Goal: Use online tool/utility: Utilize a website feature to perform a specific function

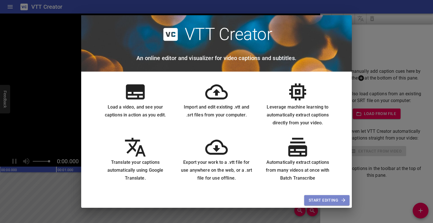
click at [318, 201] on span "Start Editing" at bounding box center [326, 200] width 36 height 7
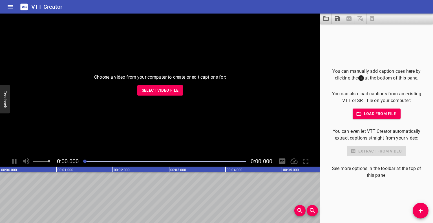
click at [177, 93] on span "Select Video File" at bounding box center [160, 90] width 37 height 7
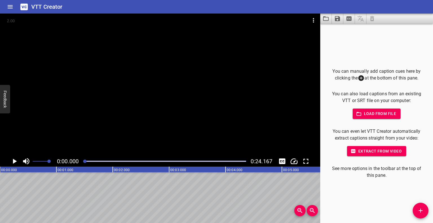
click at [14, 159] on icon "Play/Pause" at bounding box center [14, 161] width 8 height 8
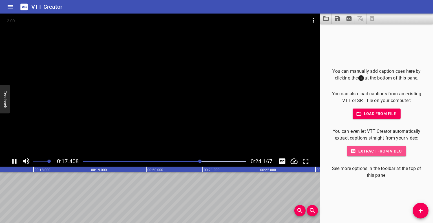
click at [378, 155] on button "Extract from video" at bounding box center [376, 151] width 59 height 10
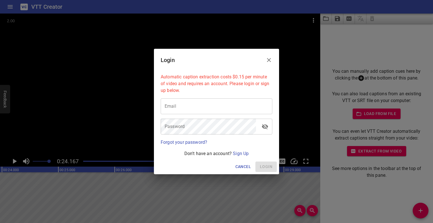
scroll to position [0, 1361]
click at [270, 56] on button "Close" at bounding box center [269, 60] width 14 height 14
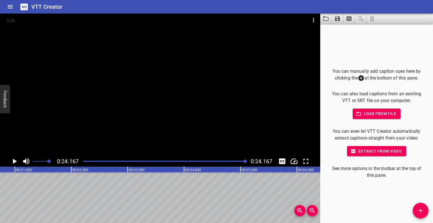
scroll to position [0, 0]
click at [418, 209] on icon "Add Cue" at bounding box center [420, 210] width 7 height 7
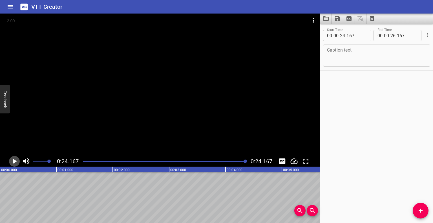
click at [15, 158] on icon "Play/Pause" at bounding box center [14, 161] width 8 height 8
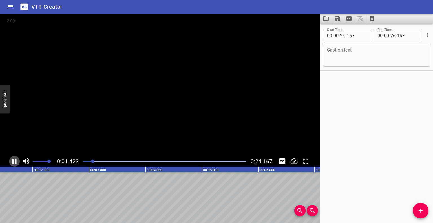
click at [15, 158] on icon "Play/Pause" at bounding box center [14, 161] width 8 height 8
click at [351, 48] on textarea at bounding box center [376, 56] width 99 height 16
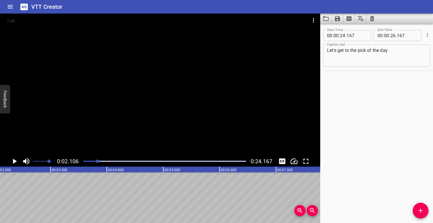
click at [232, 77] on div at bounding box center [160, 85] width 320 height 142
click at [99, 160] on div at bounding box center [165, 161] width 170 height 8
click at [91, 161] on div "Play progress" at bounding box center [27, 161] width 163 height 1
click at [122, 132] on div at bounding box center [160, 85] width 320 height 142
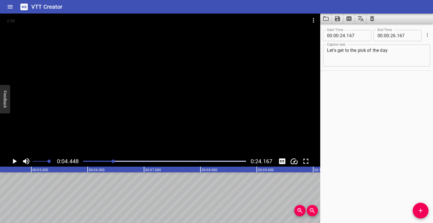
click at [391, 51] on textarea "Let's get to the pick of the day" at bounding box center [376, 56] width 99 height 16
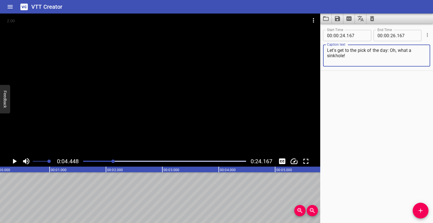
scroll to position [0, 0]
type textarea "Let's get to the pick of the day: Oh, what a sinkhole!"
click at [11, 170] on text "00:00.000" at bounding box center [9, 170] width 16 height 4
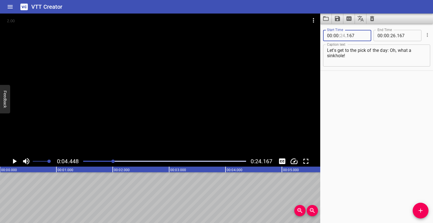
drag, startPoint x: 340, startPoint y: 36, endPoint x: 362, endPoint y: 35, distance: 21.7
click at [362, 35] on div "00 : 00 : . 167" at bounding box center [347, 35] width 48 height 11
type input "00"
type input "000"
click at [15, 162] on icon "Play/Pause" at bounding box center [15, 161] width 4 height 5
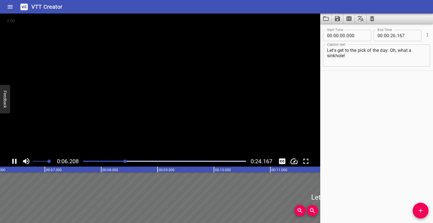
click at [15, 162] on icon "Play/Pause" at bounding box center [14, 161] width 4 height 5
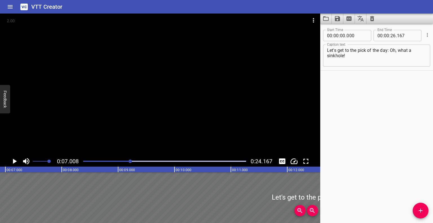
scroll to position [0, 395]
drag, startPoint x: 127, startPoint y: 161, endPoint x: 109, endPoint y: 161, distance: 18.6
click at [109, 161] on div "Play progress" at bounding box center [49, 161] width 163 height 1
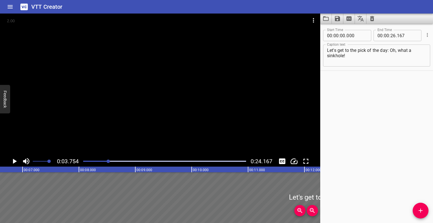
click at [109, 161] on div at bounding box center [107, 160] width 3 height 3
click at [97, 162] on div at bounding box center [165, 161] width 170 height 8
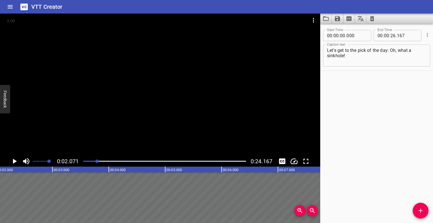
click at [14, 161] on icon "Play/Pause" at bounding box center [15, 161] width 4 height 5
click at [14, 161] on icon "Play/Pause" at bounding box center [14, 161] width 4 height 5
click at [392, 36] on input "number" at bounding box center [392, 35] width 5 height 11
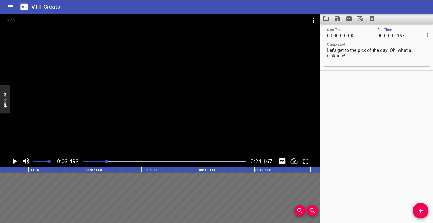
type input "03"
type input "167"
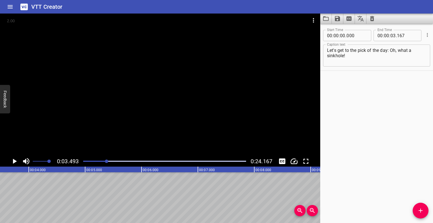
click at [365, 80] on div "Start Time 00 : 00 : 00 . 000 Start Time End Time 00 : 00 : 03 . 167 End Time C…" at bounding box center [376, 123] width 113 height 199
click at [419, 204] on button "Add Cue" at bounding box center [420, 210] width 16 height 16
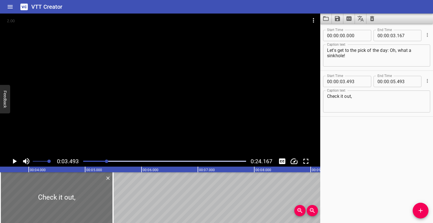
click at [146, 103] on div at bounding box center [160, 85] width 320 height 142
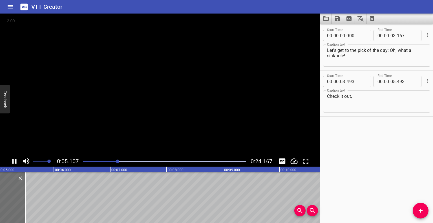
click at [146, 103] on video at bounding box center [160, 85] width 320 height 142
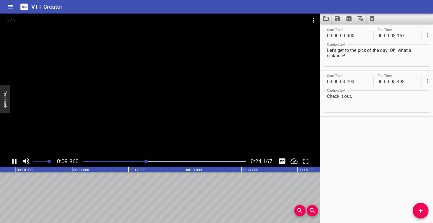
click at [14, 161] on icon "Play/Pause" at bounding box center [14, 161] width 8 height 8
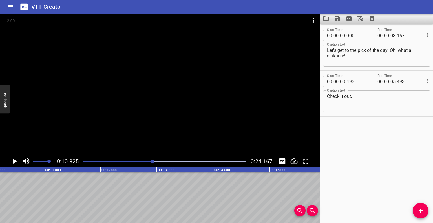
scroll to position [0, 581]
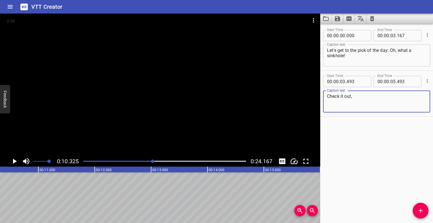
click at [382, 95] on textarea "Check it out," at bounding box center [376, 101] width 99 height 16
type textarea "Check it out, it actually looks like a whole created by a giant meteor (Oh man!…"
click at [114, 161] on div "Play progress" at bounding box center [71, 161] width 163 height 1
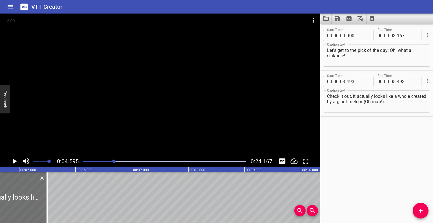
scroll to position [0, 259]
click at [15, 160] on icon "Play/Pause" at bounding box center [15, 161] width 4 height 5
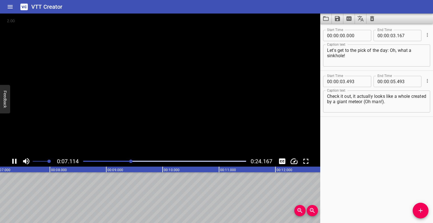
click at [15, 160] on icon "Play/Pause" at bounding box center [14, 161] width 8 height 8
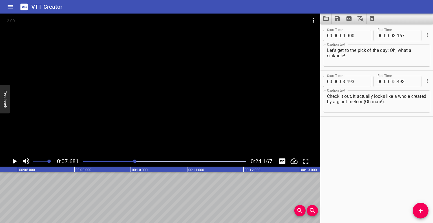
click at [392, 80] on input "number" at bounding box center [392, 81] width 5 height 11
type input "07"
type input "493"
drag, startPoint x: 399, startPoint y: 102, endPoint x: 380, endPoint y: 102, distance: 18.9
click at [380, 102] on textarea "Check it out, it actually looks like a whole created by a giant meteor (Oh man!…" at bounding box center [376, 101] width 99 height 16
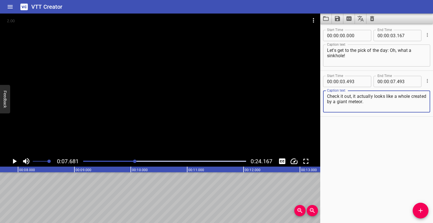
type textarea "Check it out, it actually looks like a whole created by a giant meteor."
click at [342, 125] on div "Start Time 00 : 00 : 00 . 000 Start Time End Time 00 : 00 : 03 . 167 End Time C…" at bounding box center [376, 123] width 113 height 199
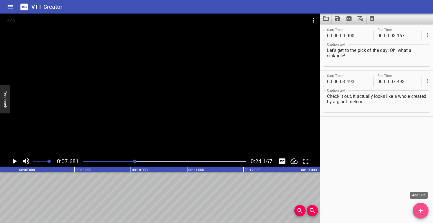
click at [417, 208] on icon "Add Cue" at bounding box center [420, 210] width 7 height 7
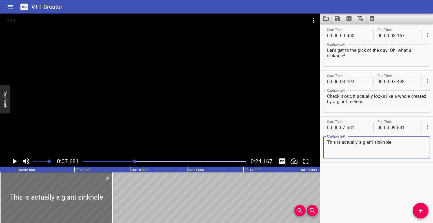
type textarea "This is actually a giant sinkhole"
click at [101, 160] on div at bounding box center [165, 161] width 170 height 8
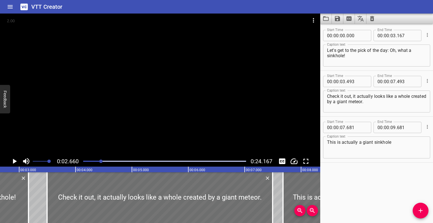
click at [12, 159] on icon "Play/Pause" at bounding box center [14, 161] width 8 height 8
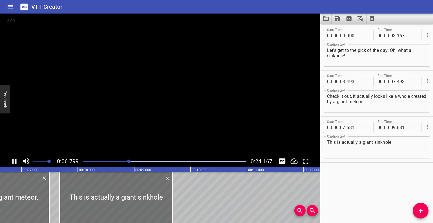
click at [12, 159] on icon "Play/Pause" at bounding box center [14, 161] width 8 height 8
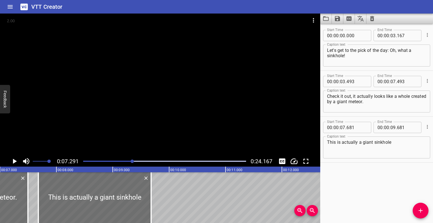
scroll to position [0, 411]
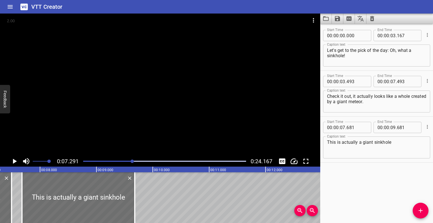
click at [337, 101] on textarea "Check it out, it actually looks like a whole created by a giant meteor." at bounding box center [376, 101] width 99 height 16
type textarea "Check it out, it actually looks like a whole left by a giant meteor."
click at [148, 117] on div at bounding box center [160, 85] width 320 height 142
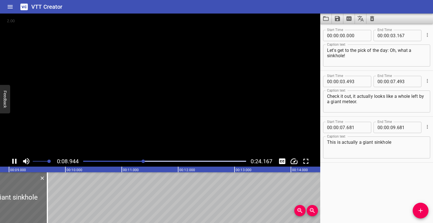
click at [148, 117] on video at bounding box center [160, 85] width 320 height 142
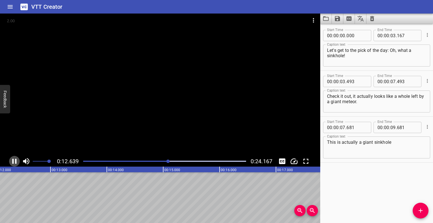
click at [15, 159] on icon "Play/Pause" at bounding box center [14, 161] width 4 height 5
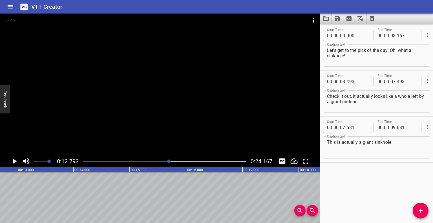
scroll to position [0, 720]
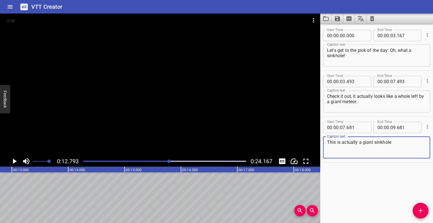
click at [397, 145] on textarea "This is actually a giant sinkhole" at bounding box center [376, 147] width 99 height 16
click at [366, 142] on textarea "This is actually a giant sinkhole" at bounding box center [376, 147] width 99 height 16
click at [399, 145] on textarea "This is actually a sinkhole" at bounding box center [376, 147] width 99 height 16
type textarea "This is actually a sinkhole"
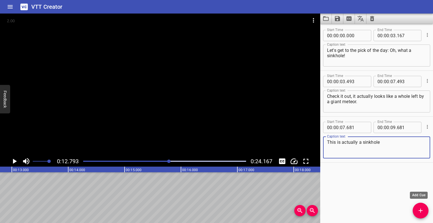
click at [423, 203] on button "Add Cue" at bounding box center [420, 210] width 16 height 16
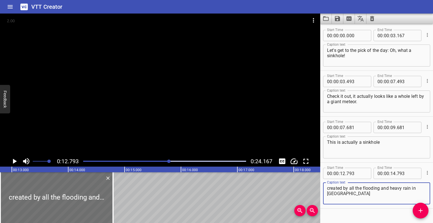
drag, startPoint x: 368, startPoint y: 195, endPoint x: 323, endPoint y: 188, distance: 45.4
click at [323, 188] on div "created by all the flooding and heavy rain in [GEOGRAPHIC_DATA] Caption text" at bounding box center [376, 193] width 107 height 22
type textarea "created by all the flooding and heavy rain in [GEOGRAPHIC_DATA]"
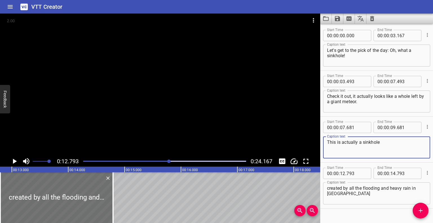
click at [387, 142] on textarea "This is actually a sinkhole" at bounding box center [376, 147] width 99 height 16
paste textarea "created by all the flooding and heavy rain in [GEOGRAPHIC_DATA]"
type textarea "This is actually a sinkholecreated by all the flooding and heavy rain in [GEOGR…"
click at [96, 159] on div at bounding box center [165, 161] width 170 height 8
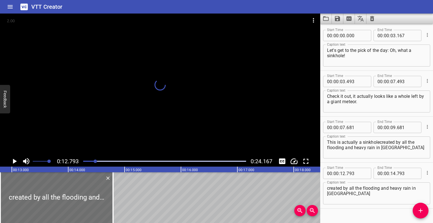
scroll to position [11, 0]
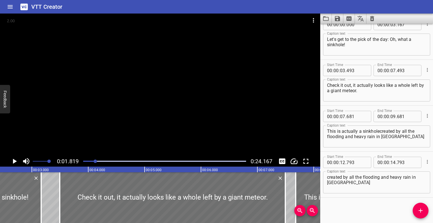
click at [115, 159] on div at bounding box center [165, 161] width 170 height 8
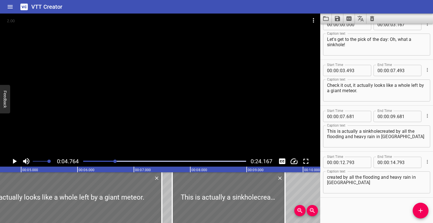
scroll to position [0, 268]
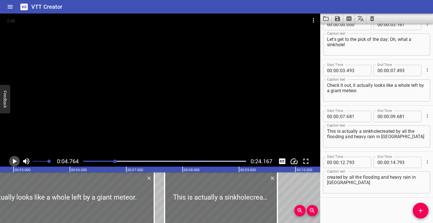
click at [15, 158] on icon "Play/Pause" at bounding box center [14, 161] width 8 height 8
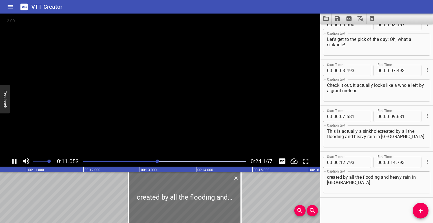
click at [15, 158] on icon "Play/Pause" at bounding box center [14, 161] width 8 height 8
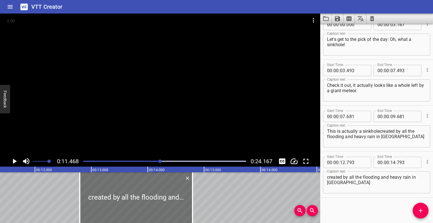
scroll to position [0, 646]
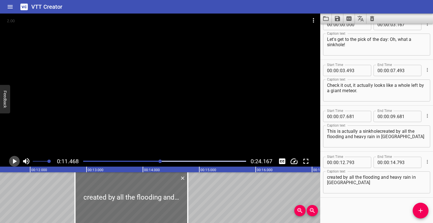
click at [13, 162] on icon "Play/Pause" at bounding box center [15, 161] width 4 height 5
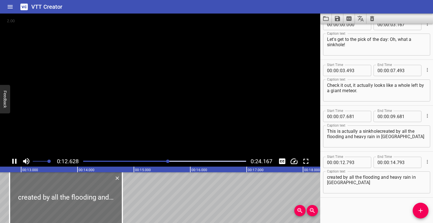
click at [13, 162] on icon "Play/Pause" at bounding box center [14, 161] width 4 height 5
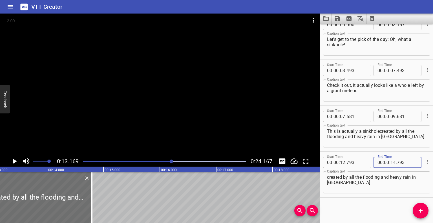
click at [391, 162] on input "number" at bounding box center [392, 162] width 5 height 11
type input "12"
type input "793"
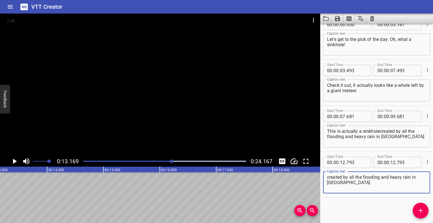
click at [364, 186] on textarea "created by all the flooding and heavy rain in [GEOGRAPHIC_DATA]" at bounding box center [376, 182] width 99 height 16
drag, startPoint x: 387, startPoint y: 177, endPoint x: 363, endPoint y: 175, distance: 24.3
click at [363, 175] on textarea "created by all the flooding and heavy rain in [GEOGRAPHIC_DATA]" at bounding box center [376, 182] width 99 height 16
click at [383, 176] on textarea "created by all the heavy rainflooding and in [GEOGRAPHIC_DATA]" at bounding box center [376, 182] width 99 height 16
click at [364, 178] on textarea "created by all the heavy rain flooding and in [GEOGRAPHIC_DATA]" at bounding box center [376, 182] width 99 height 16
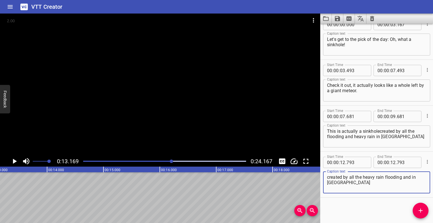
click at [407, 176] on textarea "created by all the heavy rain flooding and in [GEOGRAPHIC_DATA]" at bounding box center [376, 182] width 99 height 16
click at [379, 184] on textarea "created by all the heavy rain and flooding in [GEOGRAPHIC_DATA]" at bounding box center [376, 182] width 99 height 16
type textarea "created by all the heavy rain and flooding in [GEOGRAPHIC_DATA]."
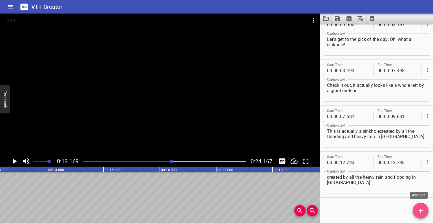
click at [415, 208] on span "Add Cue" at bounding box center [420, 210] width 16 height 7
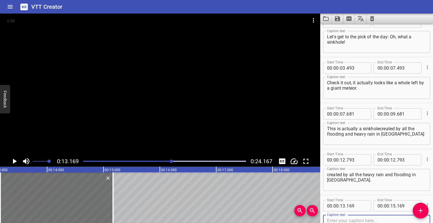
scroll to position [56, 0]
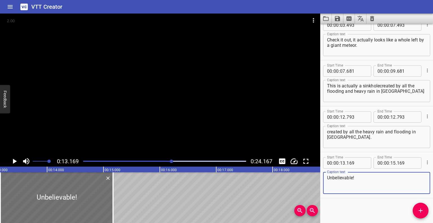
type textarea "Unbelievable!"
click at [149, 161] on div "Play progress" at bounding box center [90, 161] width 163 height 1
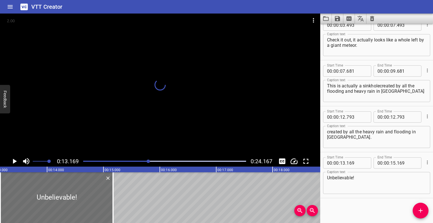
scroll to position [57, 0]
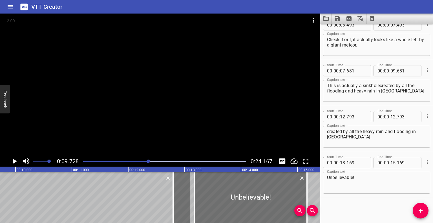
click at [15, 161] on icon "Play/Pause" at bounding box center [15, 161] width 4 height 5
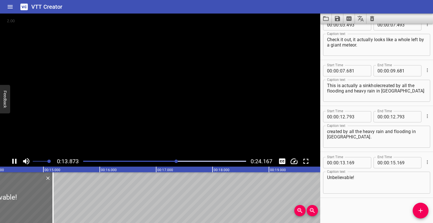
click at [15, 161] on icon "Play/Pause" at bounding box center [14, 161] width 8 height 8
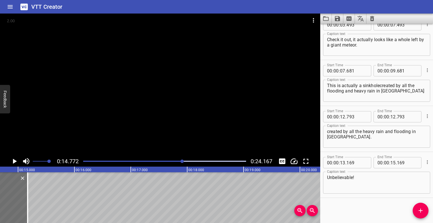
scroll to position [0, 832]
click at [151, 161] on div "Play progress" at bounding box center [101, 161] width 163 height 1
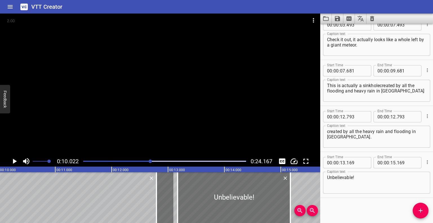
click at [111, 160] on div at bounding box center [165, 161] width 170 height 8
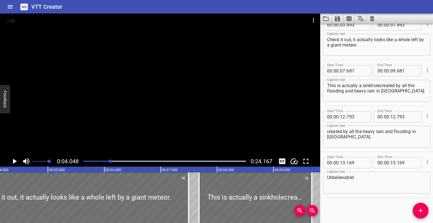
scroll to position [0, 228]
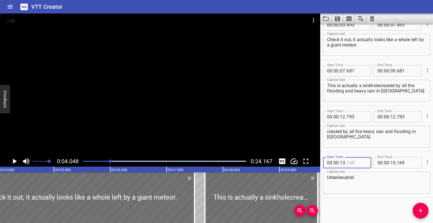
click at [352, 162] on input "number" at bounding box center [356, 162] width 21 height 11
type input "169"
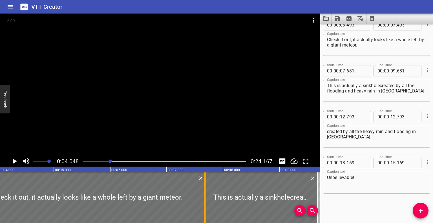
drag, startPoint x: 193, startPoint y: 195, endPoint x: 204, endPoint y: 193, distance: 11.3
type input "693"
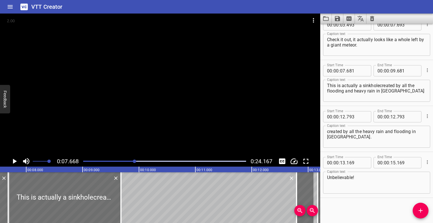
scroll to position [0, 432]
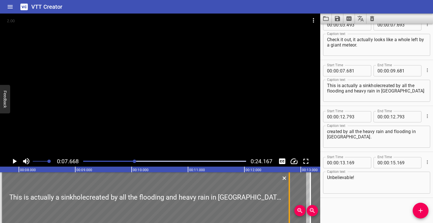
drag, startPoint x: 112, startPoint y: 198, endPoint x: 287, endPoint y: 199, distance: 175.7
type input "12"
type input "801"
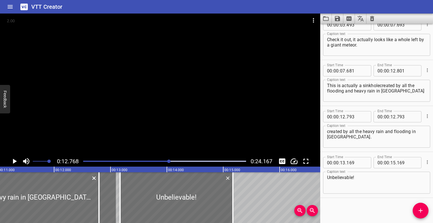
scroll to position [0, 621]
click at [109, 194] on div "created by all the heavy rain and flooding in [GEOGRAPHIC_DATA]." at bounding box center [108, 197] width 17 height 51
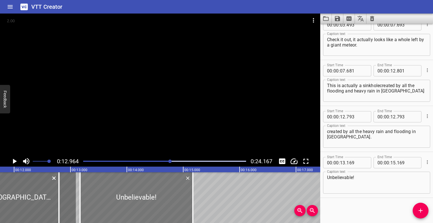
scroll to position [0, 659]
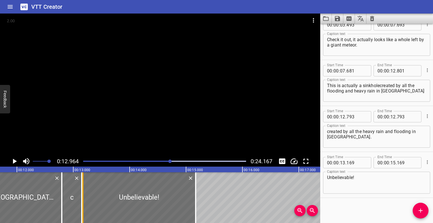
drag, startPoint x: 61, startPoint y: 196, endPoint x: 81, endPoint y: 194, distance: 20.1
type input "13"
type input "148"
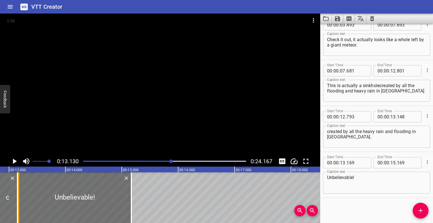
scroll to position [0, 740]
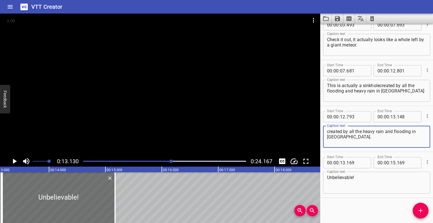
drag, startPoint x: 382, startPoint y: 141, endPoint x: 318, endPoint y: 131, distance: 65.0
click at [318, 131] on main "0:13.130 0:24.167 00:00.000 00:01.000 00:02.000 00:03.000 00:04.000 00:05.000 0…" at bounding box center [216, 118] width 433 height 209
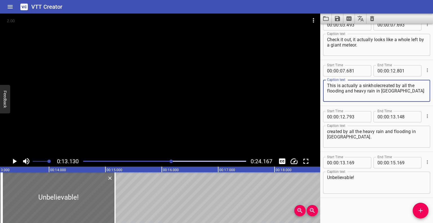
drag, startPoint x: 415, startPoint y: 93, endPoint x: 323, endPoint y: 99, distance: 92.0
click at [323, 99] on div "This is actually a sinkholecreated by all the flooding and heavy rain in [GEOGR…" at bounding box center [376, 91] width 107 height 22
paste textarea "created by all the heavy rain and flooding in [GEOGRAPHIC_DATA]."
type textarea "This is actually a sinkholecreated by all the created by all the heavy rain and…"
click at [424, 113] on icon "Cue Options" at bounding box center [427, 116] width 6 height 6
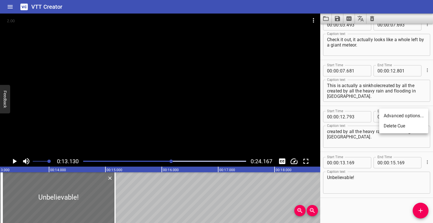
click at [402, 125] on li "Delete Cue" at bounding box center [403, 126] width 49 height 10
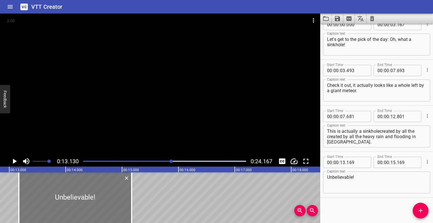
scroll to position [0, 724]
click at [128, 168] on text "00:15.000" at bounding box center [130, 170] width 16 height 4
click at [16, 158] on icon "Play/Pause" at bounding box center [14, 161] width 8 height 8
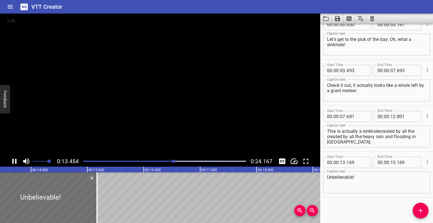
click at [16, 158] on icon "Play/Pause" at bounding box center [14, 161] width 8 height 8
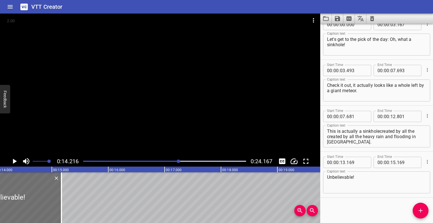
scroll to position [0, 801]
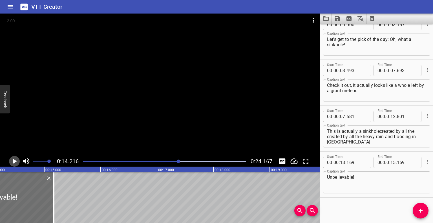
click at [16, 158] on icon "Play/Pause" at bounding box center [14, 161] width 8 height 8
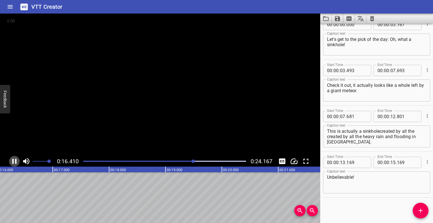
click at [16, 158] on icon "Play/Pause" at bounding box center [14, 161] width 8 height 8
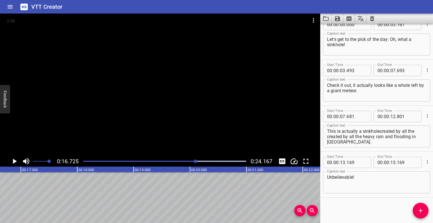
scroll to position [0, 942]
click at [420, 203] on button "Add Cue" at bounding box center [420, 210] width 16 height 16
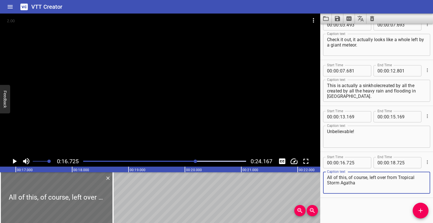
scroll to position [56, 0]
type textarea "All of this, of course, left over from Tropical Storm Agatha"
click at [417, 209] on icon "Add Cue" at bounding box center [420, 210] width 7 height 7
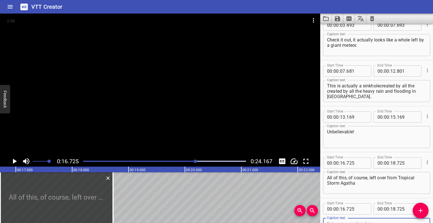
scroll to position [60, 0]
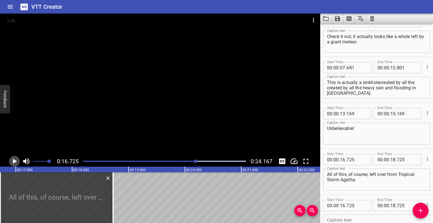
click at [15, 159] on icon "Play/Pause" at bounding box center [14, 161] width 8 height 8
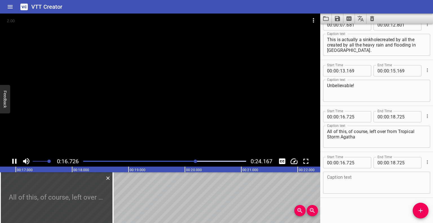
scroll to position [103, 0]
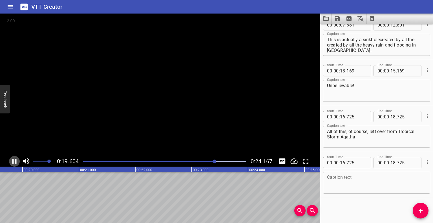
click at [15, 159] on icon "Play/Pause" at bounding box center [14, 161] width 4 height 5
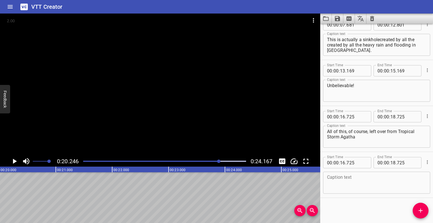
scroll to position [0, 1140]
click at [352, 179] on textarea at bounding box center [376, 183] width 99 height 16
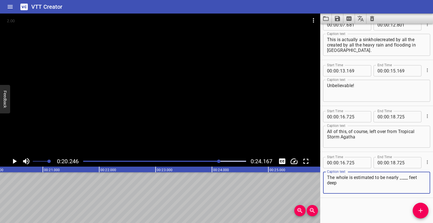
type textarea "The whole is estimated to be nearly ____ feet deep"
click at [12, 161] on icon "Play/Pause" at bounding box center [14, 161] width 8 height 8
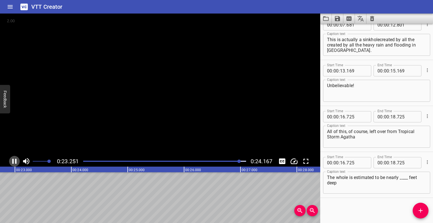
click at [12, 161] on icon "Play/Pause" at bounding box center [14, 161] width 4 height 5
click at [419, 210] on icon "Add Cue" at bounding box center [420, 210] width 7 height 7
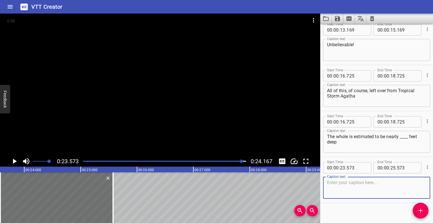
scroll to position [144, 0]
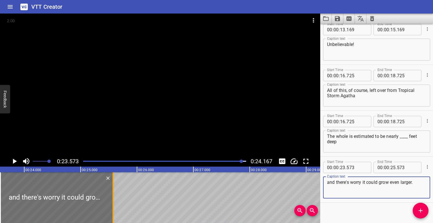
type textarea "and there's worry it could grow even larger."
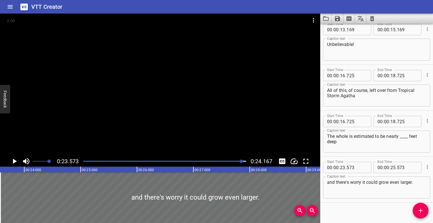
drag, startPoint x: 112, startPoint y: 192, endPoint x: 390, endPoint y: 200, distance: 277.8
click at [390, 200] on main "0:23.573 0:24.167 00:00.000 00:01.000 00:02.000 00:03.000 00:04.000 00:05.000 0…" at bounding box center [216, 118] width 433 height 209
type input "30"
type input "503"
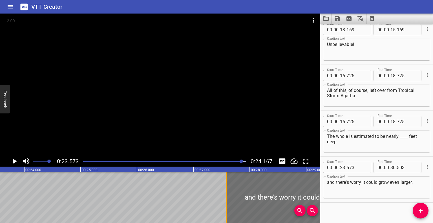
drag, startPoint x: 2, startPoint y: 197, endPoint x: 229, endPoint y: 203, distance: 227.1
click at [229, 203] on div at bounding box center [226, 197] width 6 height 51
type input "27"
type input "603"
drag, startPoint x: 234, startPoint y: 162, endPoint x: 216, endPoint y: 162, distance: 17.7
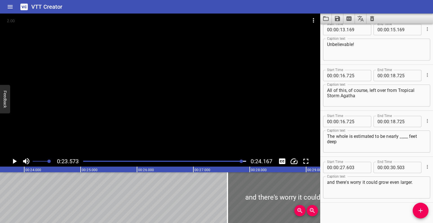
click at [216, 162] on div at bounding box center [165, 161] width 170 height 8
click at [216, 162] on div at bounding box center [215, 160] width 3 height 3
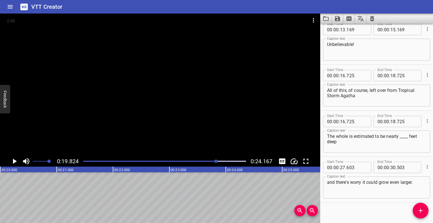
scroll to position [0, 1116]
click at [172, 157] on div "0:19.824 0:24.167" at bounding box center [160, 161] width 320 height 11
click at [172, 159] on div at bounding box center [165, 161] width 170 height 8
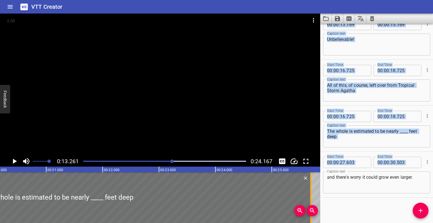
scroll to position [0, 1141]
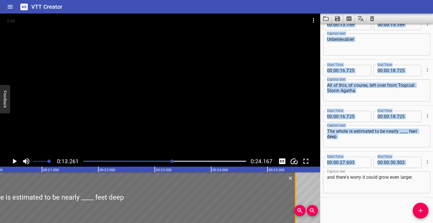
drag, startPoint x: 308, startPoint y: 191, endPoint x: 300, endPoint y: 186, distance: 9.7
click at [296, 186] on div at bounding box center [295, 197] width 1 height 51
type input "25"
type input "571"
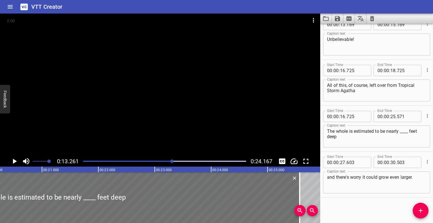
click at [142, 161] on div "Play progress" at bounding box center [91, 161] width 163 height 1
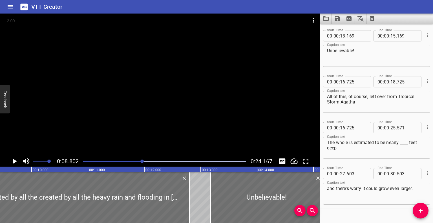
scroll to position [0, 496]
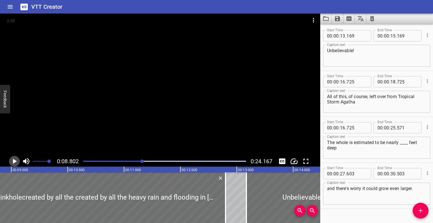
click at [15, 160] on icon "Play/Pause" at bounding box center [15, 161] width 4 height 5
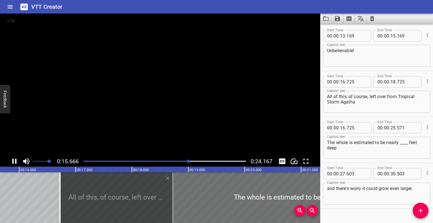
click at [15, 160] on icon "Play/Pause" at bounding box center [14, 161] width 4 height 5
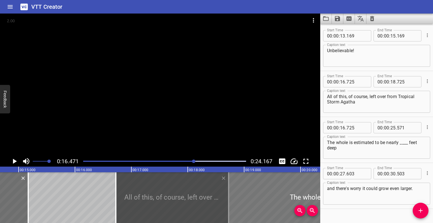
scroll to position [0, 800]
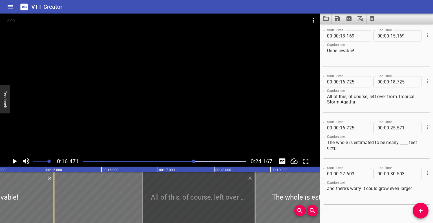
drag, startPoint x: 144, startPoint y: 192, endPoint x: 56, endPoint y: 184, distance: 88.2
click at [56, 184] on div at bounding box center [54, 197] width 6 height 51
type input "15"
type input "165"
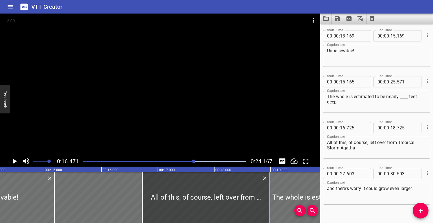
drag, startPoint x: 256, startPoint y: 193, endPoint x: 271, endPoint y: 195, distance: 14.7
click at [271, 195] on div at bounding box center [270, 197] width 6 height 51
type input "985"
click at [153, 160] on div at bounding box center [165, 161] width 170 height 8
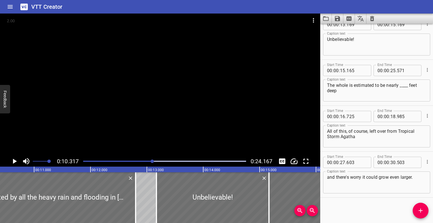
scroll to position [0, 581]
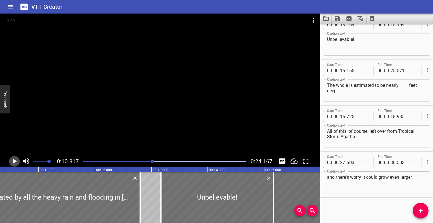
click at [12, 163] on icon "Play/Pause" at bounding box center [14, 161] width 8 height 8
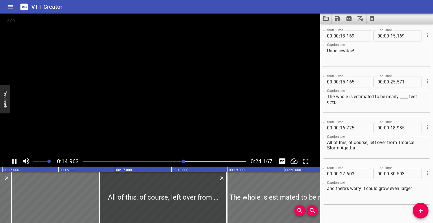
scroll to position [149, 0]
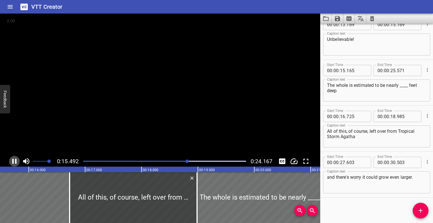
click at [12, 163] on icon "Play/Pause" at bounding box center [14, 161] width 4 height 5
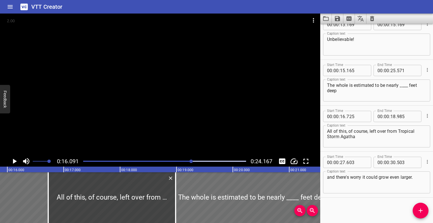
scroll to position [0, 906]
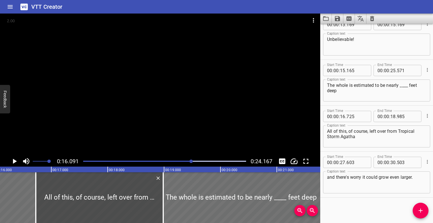
click at [104, 198] on div at bounding box center [99, 197] width 127 height 51
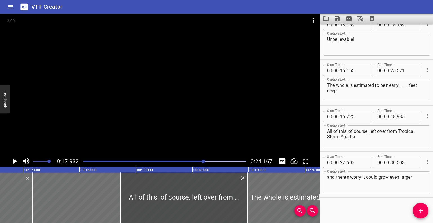
scroll to position [0, 807]
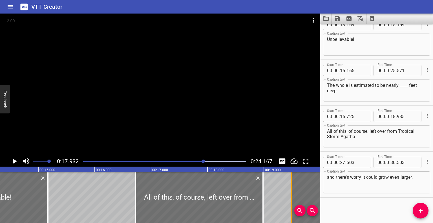
drag, startPoint x: 48, startPoint y: 199, endPoint x: 291, endPoint y: 201, distance: 243.6
type input "19"
type input "490"
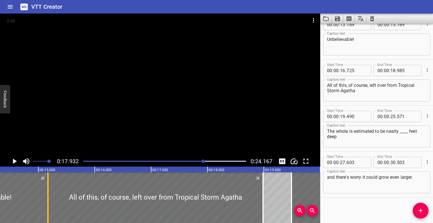
drag, startPoint x: 136, startPoint y: 200, endPoint x: 48, endPoint y: 203, distance: 87.3
click at [48, 203] on div at bounding box center [48, 197] width 1 height 51
type input "15"
type input "175"
click at [16, 161] on icon "Play/Pause" at bounding box center [15, 161] width 4 height 5
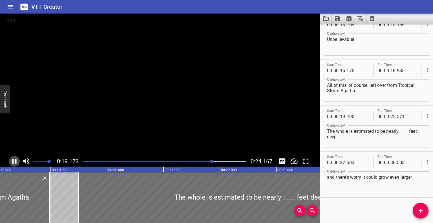
click at [16, 161] on icon "Play/Pause" at bounding box center [14, 161] width 4 height 5
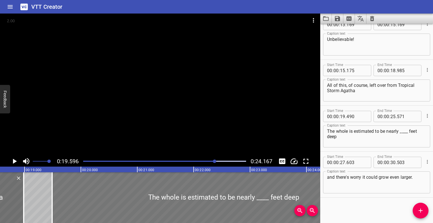
scroll to position [0, 1045]
click at [168, 197] on div at bounding box center [223, 197] width 342 height 51
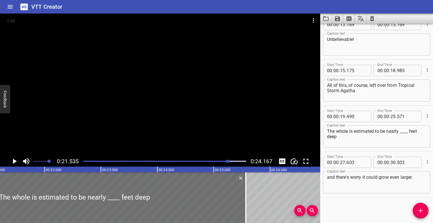
scroll to position [0, 1213]
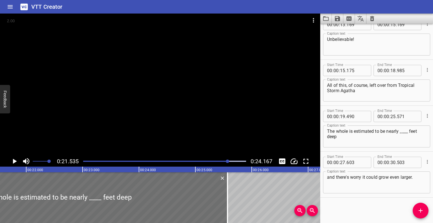
click at [338, 130] on textarea "The whole is estimated to be nearly ____ feet deep" at bounding box center [376, 136] width 99 height 16
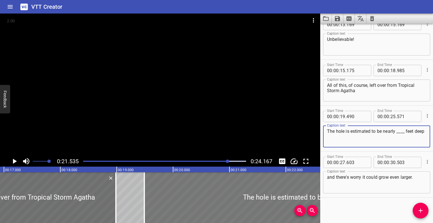
scroll to position [0, 953]
type textarea "The hole is estimated to be nearly ____ feet deep"
click at [87, 160] on div at bounding box center [165, 161] width 170 height 8
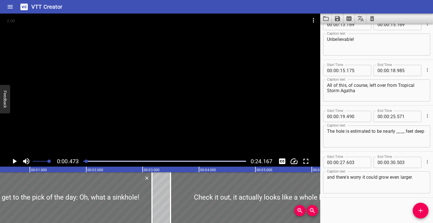
click at [15, 160] on icon "Play/Pause" at bounding box center [15, 161] width 4 height 5
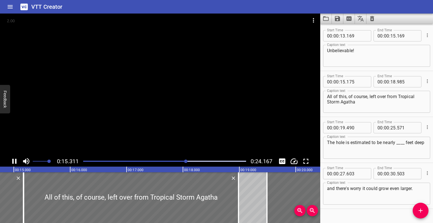
scroll to position [149, 0]
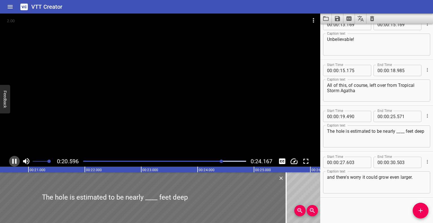
click at [12, 158] on icon "Play/Pause" at bounding box center [14, 161] width 8 height 8
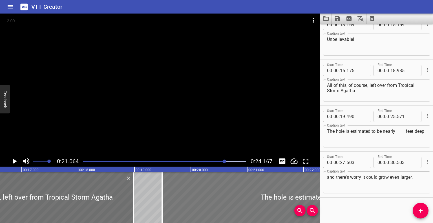
scroll to position [0, 936]
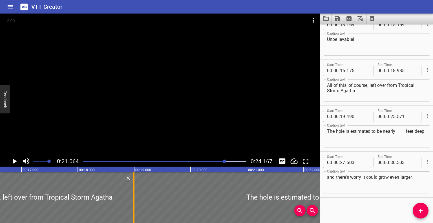
drag, startPoint x: 162, startPoint y: 190, endPoint x: 134, endPoint y: 190, distance: 27.9
click at [134, 190] on div at bounding box center [134, 197] width 6 height 51
type input "18"
type input "995"
click at [185, 159] on div at bounding box center [165, 161] width 170 height 8
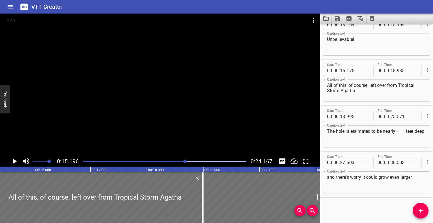
scroll to position [0, 856]
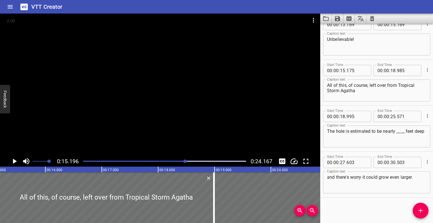
click at [14, 162] on icon "Play/Pause" at bounding box center [15, 161] width 4 height 5
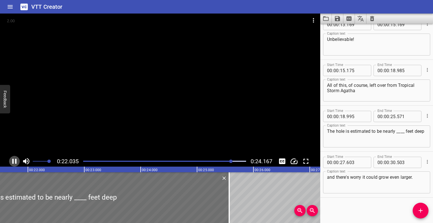
click at [16, 160] on icon "Play/Pause" at bounding box center [14, 161] width 4 height 5
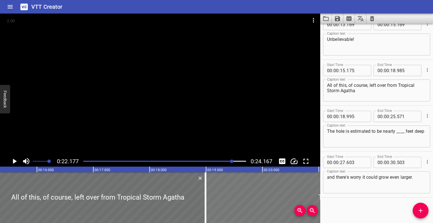
scroll to position [0, 864]
drag, startPoint x: 205, startPoint y: 195, endPoint x: 211, endPoint y: 195, distance: 5.7
click at [211, 195] on div at bounding box center [209, 197] width 6 height 51
type input "19"
type input "095"
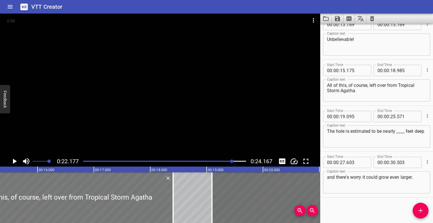
drag, startPoint x: 202, startPoint y: 195, endPoint x: 169, endPoint y: 193, distance: 33.3
click at [169, 193] on div at bounding box center [65, 197] width 215 height 51
type input "14"
type input "585"
type input "395"
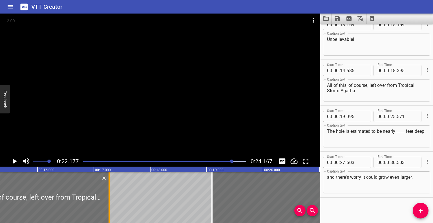
drag, startPoint x: 171, startPoint y: 194, endPoint x: 108, endPoint y: 191, distance: 63.4
click at [108, 191] on div at bounding box center [109, 197] width 6 height 51
type input "17"
type input "270"
click at [196, 161] on div "Play progress" at bounding box center [151, 161] width 163 height 1
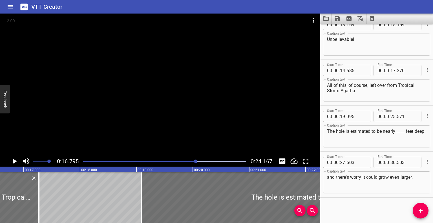
scroll to position [0, 946]
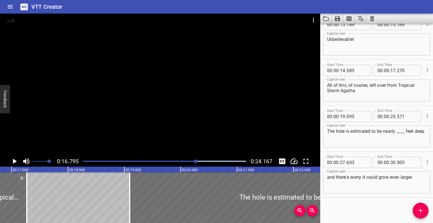
click at [15, 161] on icon "Play/Pause" at bounding box center [15, 161] width 4 height 5
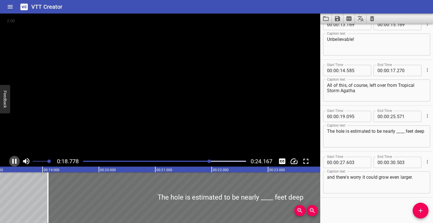
click at [15, 161] on icon "Play/Pause" at bounding box center [14, 161] width 4 height 5
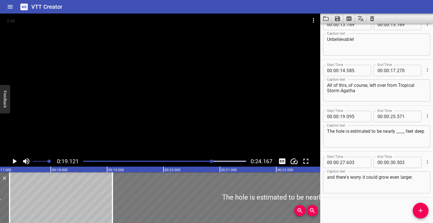
scroll to position [0, 904]
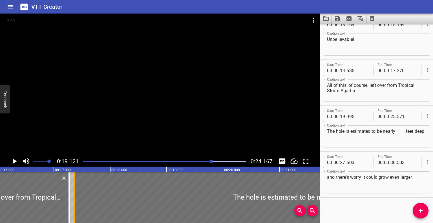
drag, startPoint x: 172, startPoint y: 192, endPoint x: 74, endPoint y: 190, distance: 97.2
click at [74, 190] on div at bounding box center [74, 197] width 1 height 51
type input "17"
type input "370"
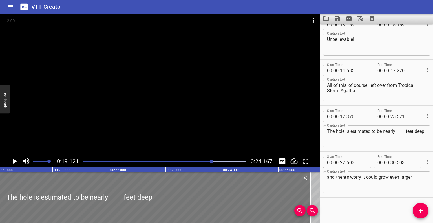
scroll to position [0, 1133]
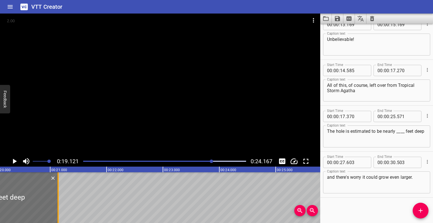
drag, startPoint x: 306, startPoint y: 194, endPoint x: 57, endPoint y: 187, distance: 249.3
click at [57, 187] on div at bounding box center [58, 197] width 6 height 51
type input "21"
type input "146"
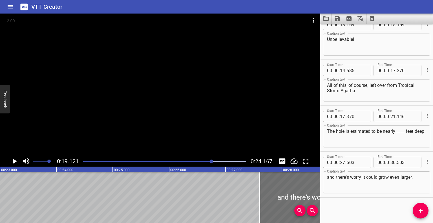
scroll to position [0, 1295]
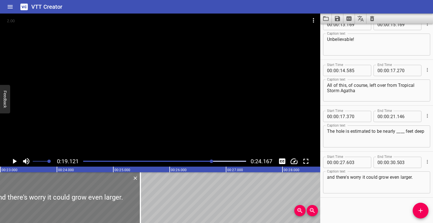
drag, startPoint x: 283, startPoint y: 197, endPoint x: 0, endPoint y: 192, distance: 283.1
click at [0, 192] on div at bounding box center [58, 197] width 163 height 51
type input "22"
type input "578"
type input "25"
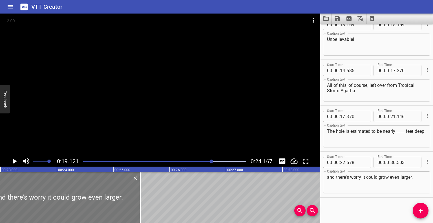
type input "478"
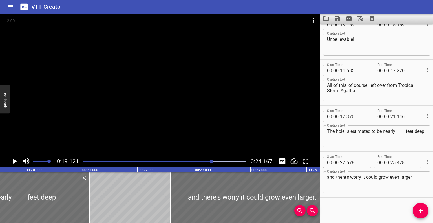
scroll to position [0, 1102]
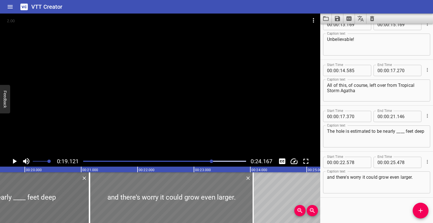
drag, startPoint x: 203, startPoint y: 195, endPoint x: 122, endPoint y: 189, distance: 80.8
click at [122, 189] on div at bounding box center [171, 197] width 163 height 51
type input "21"
type input "148"
type input "24"
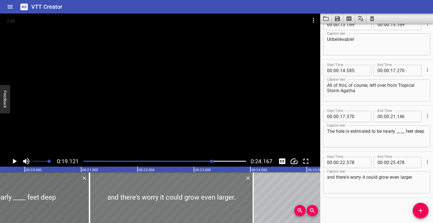
type input "048"
click at [102, 119] on div at bounding box center [160, 85] width 320 height 142
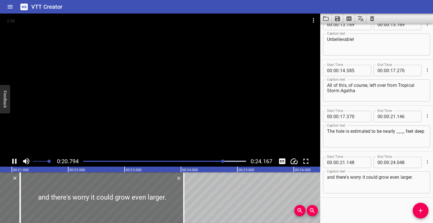
click at [87, 162] on div at bounding box center [165, 161] width 170 height 8
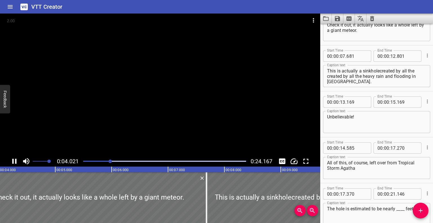
scroll to position [46, 0]
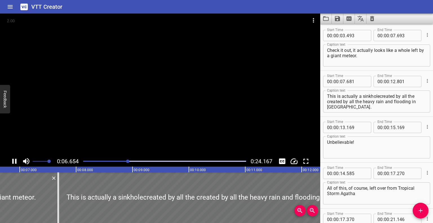
click at [72, 108] on div at bounding box center [160, 85] width 320 height 142
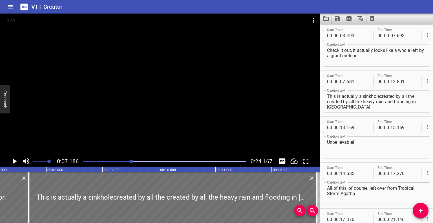
click at [0, 0] on button "−" at bounding box center [0, 0] width 0 height 0
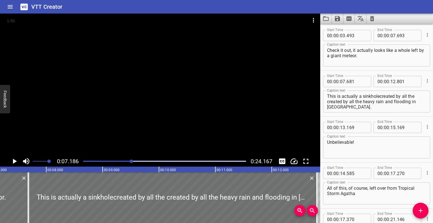
click at [0, 0] on button "−" at bounding box center [0, 0] width 0 height 0
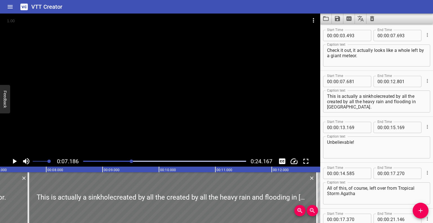
click at [80, 98] on div at bounding box center [160, 85] width 320 height 142
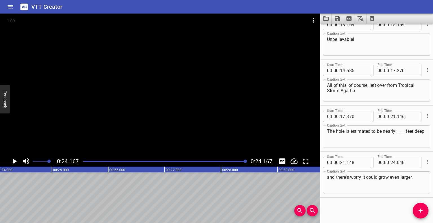
scroll to position [0, 1361]
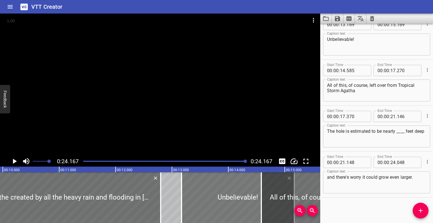
click at [225, 199] on div at bounding box center [237, 197] width 113 height 51
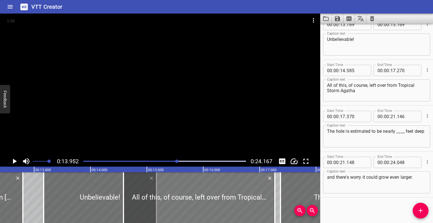
scroll to position [0, 696]
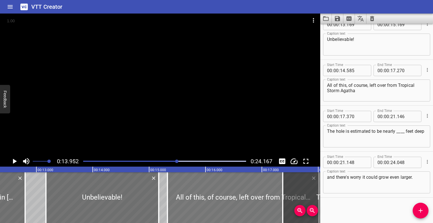
drag, startPoint x: 159, startPoint y: 202, endPoint x: 201, endPoint y: 204, distance: 42.0
click at [201, 204] on div at bounding box center [242, 197] width 151 height 51
type input "15"
type input "330"
type input "18"
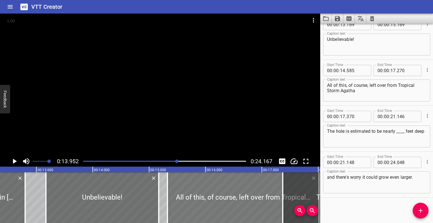
type input "015"
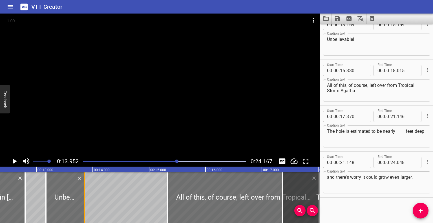
drag, startPoint x: 158, startPoint y: 202, endPoint x: 83, endPoint y: 199, distance: 75.0
click at [84, 199] on div at bounding box center [84, 197] width 1 height 51
type input "13"
type input "839"
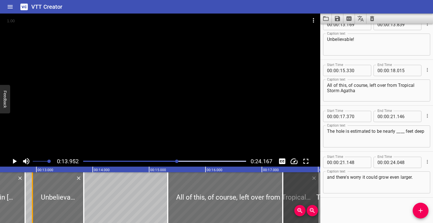
drag, startPoint x: 46, startPoint y: 198, endPoint x: 31, endPoint y: 197, distance: 15.3
click at [31, 197] on div at bounding box center [33, 197] width 6 height 51
type input "12"
type input "899"
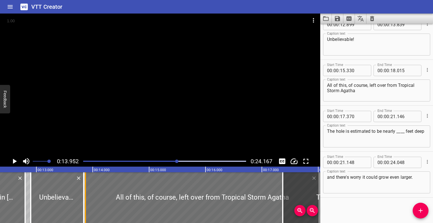
drag, startPoint x: 169, startPoint y: 198, endPoint x: 87, endPoint y: 199, distance: 82.2
click at [87, 199] on div at bounding box center [86, 197] width 6 height 51
type input "13"
type input "870"
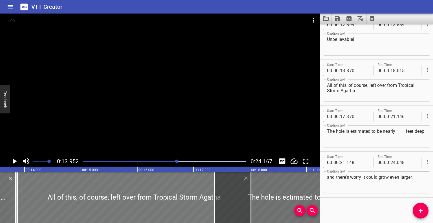
scroll to position [0, 765]
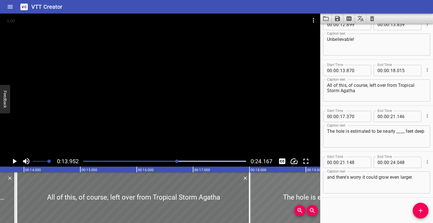
drag, startPoint x: 251, startPoint y: 199, endPoint x: 286, endPoint y: 199, distance: 35.5
click at [286, 199] on div at bounding box center [355, 197] width 213 height 51
type input "18"
type input "000"
type input "776"
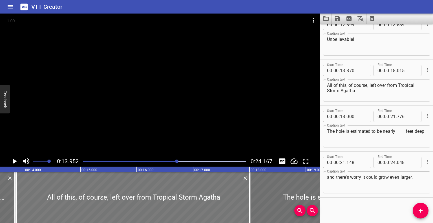
click at [230, 203] on div at bounding box center [133, 197] width 233 height 51
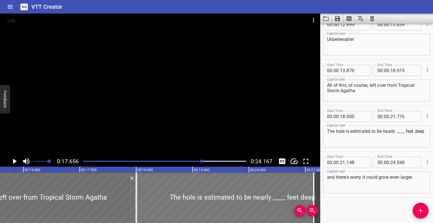
scroll to position [0, 876]
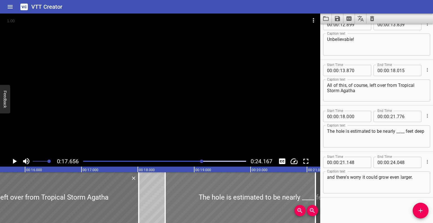
drag, startPoint x: 147, startPoint y: 193, endPoint x: 176, endPoint y: 192, distance: 29.0
click at [176, 192] on div at bounding box center [271, 197] width 213 height 51
type input "515"
type input "22"
type input "291"
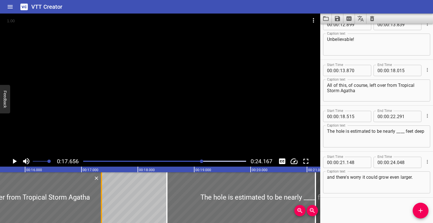
drag, startPoint x: 136, startPoint y: 196, endPoint x: 99, endPoint y: 201, distance: 37.5
click at [99, 201] on div at bounding box center [102, 197] width 6 height 51
type input "17"
type input "355"
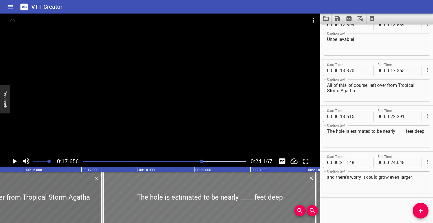
drag, startPoint x: 179, startPoint y: 197, endPoint x: 115, endPoint y: 195, distance: 63.4
click at [115, 195] on div at bounding box center [209, 197] width 213 height 51
type input "17"
type input "390"
type input "21"
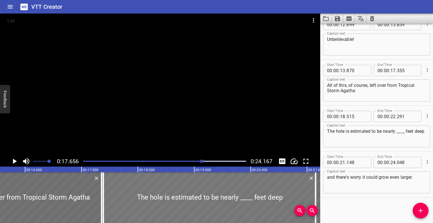
type input "166"
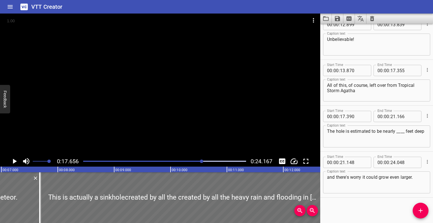
scroll to position [0, 393]
click at [194, 195] on div at bounding box center [183, 197] width 288 height 51
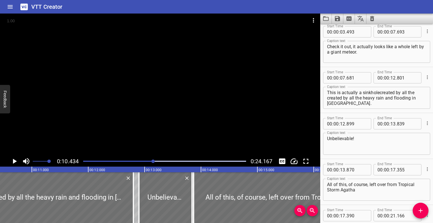
scroll to position [41, 0]
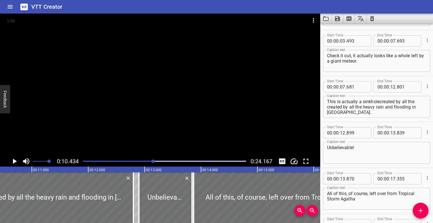
click at [378, 102] on textarea "This is actually a sinkholecreated by all the created by all the heavy rain and…" at bounding box center [376, 107] width 99 height 16
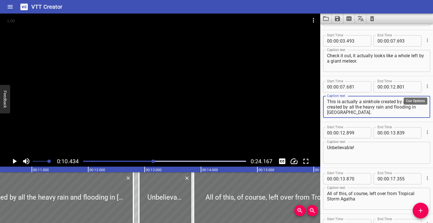
type textarea "This is actually a sinkhole created by all the created by all the heavy rain an…"
click at [424, 86] on icon "Cue Options" at bounding box center [427, 86] width 6 height 6
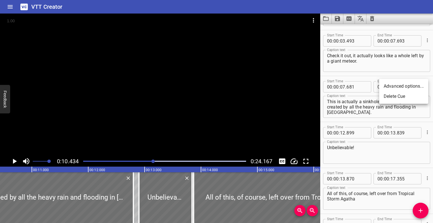
click at [416, 88] on li "Advanced options..." at bounding box center [403, 86] width 49 height 10
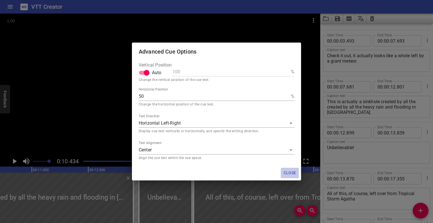
click at [287, 175] on span "Close" at bounding box center [290, 172] width 14 height 7
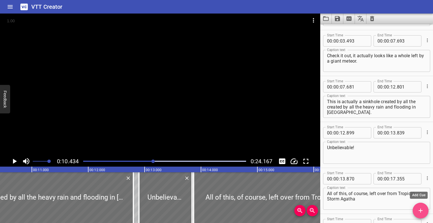
click at [421, 213] on icon "Add Cue" at bounding box center [420, 210] width 7 height 7
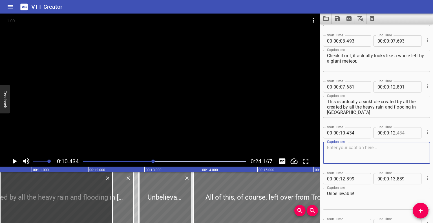
click at [401, 132] on input "number" at bounding box center [407, 132] width 21 height 11
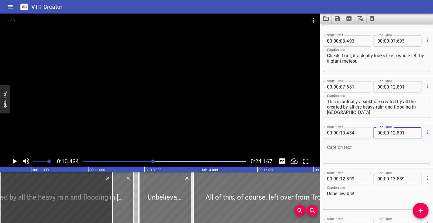
type input "801"
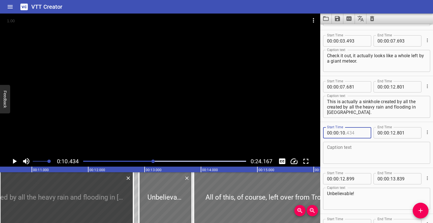
click at [352, 131] on input "number" at bounding box center [356, 132] width 21 height 11
type input "434"
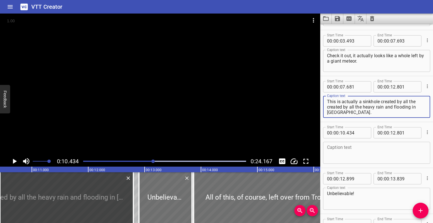
drag, startPoint x: 361, startPoint y: 115, endPoint x: 349, endPoint y: 107, distance: 13.8
click at [349, 107] on textarea "This is actually a sinkhole created by all the created by all the heavy rain an…" at bounding box center [376, 107] width 99 height 16
type textarea "This is actually a sinkhole created by all the created by"
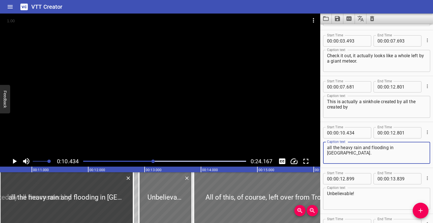
click at [348, 155] on textarea "all the heavy rain and flooding in [GEOGRAPHIC_DATA]." at bounding box center [376, 153] width 99 height 16
type textarea "all the heavy rain and flooding in [GEOGRAPHIC_DATA]."
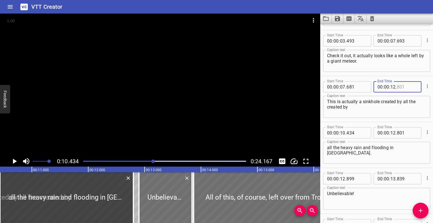
click at [397, 88] on input "number" at bounding box center [407, 86] width 21 height 11
type input "400"
click at [391, 86] on input "number" at bounding box center [392, 86] width 5 height 11
type input "10"
type input "400"
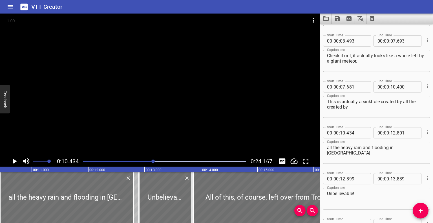
click at [84, 163] on div at bounding box center [165, 161] width 170 height 8
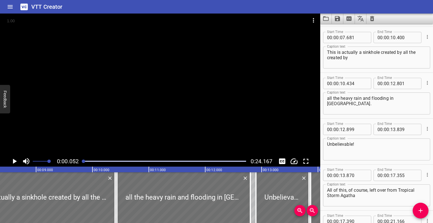
scroll to position [92, 0]
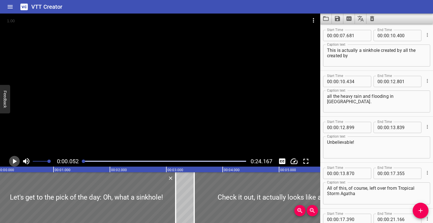
click at [15, 159] on icon "Play/Pause" at bounding box center [14, 161] width 8 height 8
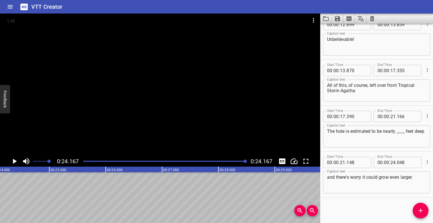
scroll to position [0, 1361]
click at [348, 19] on icon "Extract captions from video" at bounding box center [348, 18] width 5 height 5
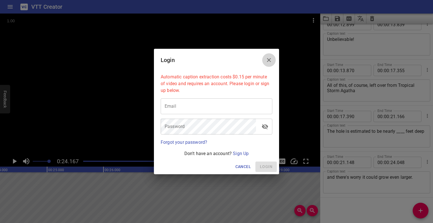
click at [267, 60] on icon "Close" at bounding box center [268, 60] width 7 height 7
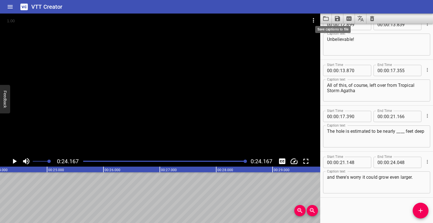
click at [337, 17] on icon "Save captions to file" at bounding box center [337, 18] width 7 height 7
click at [344, 33] on li "Save to VTT file" at bounding box center [351, 31] width 41 height 10
